Goal: Navigation & Orientation: Find specific page/section

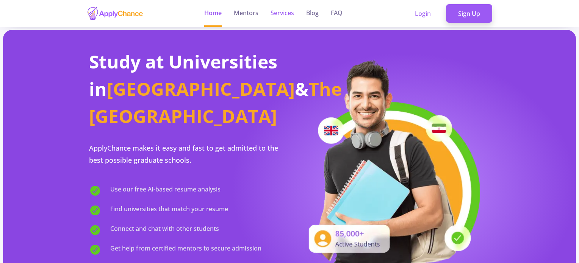
click at [289, 14] on link "Services" at bounding box center [282, 13] width 23 height 27
click at [280, 13] on link "Services" at bounding box center [282, 13] width 23 height 27
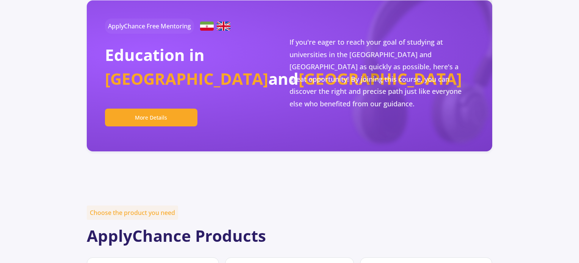
scroll to position [114, 0]
